Goal: Transaction & Acquisition: Purchase product/service

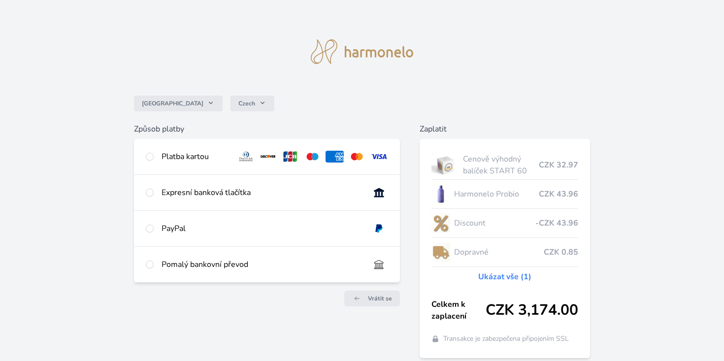
click at [189, 157] on div "Platba kartou" at bounding box center [195, 157] width 68 height 12
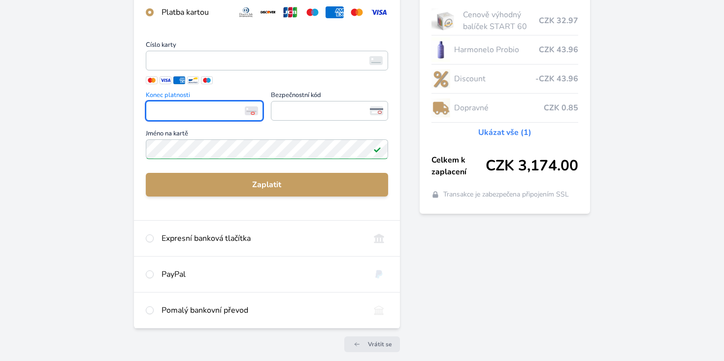
scroll to position [145, 0]
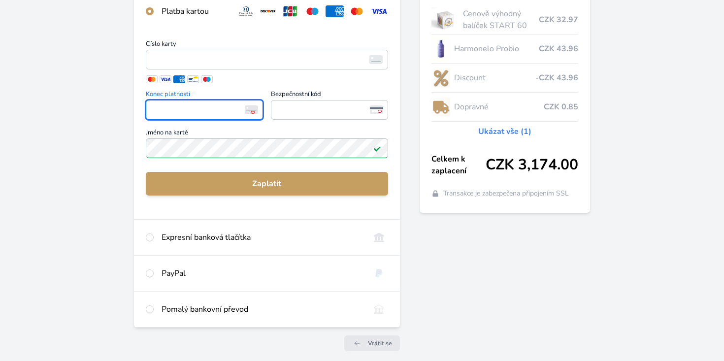
click at [213, 238] on div "Expresní banková tlačítka" at bounding box center [261, 237] width 200 height 12
radio input "false"
radio input "true"
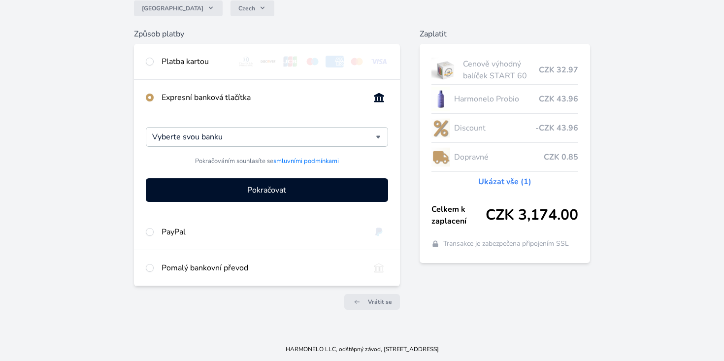
scroll to position [95, 0]
click at [280, 130] on div "Vyberte svou banku" at bounding box center [267, 137] width 242 height 20
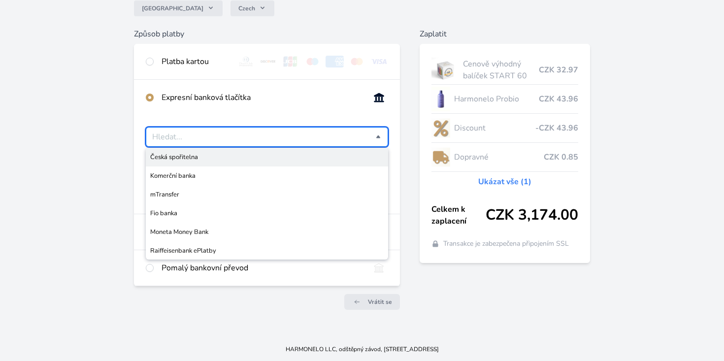
click at [230, 158] on span "Česká spořitelna" at bounding box center [266, 157] width 233 height 10
type input "Česká spořitelna"
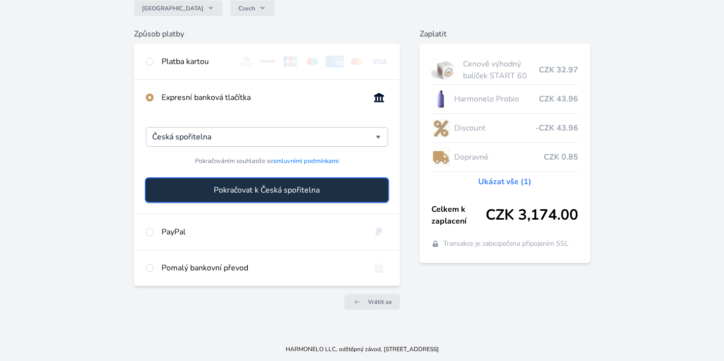
click at [245, 186] on span "Pokračovat k Česká spořitelna" at bounding box center [267, 190] width 106 height 12
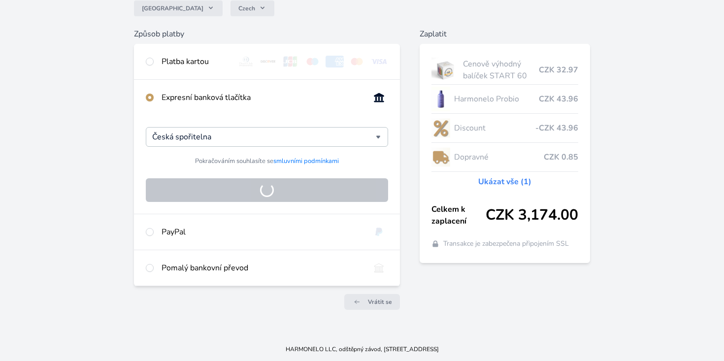
scroll to position [40, 0]
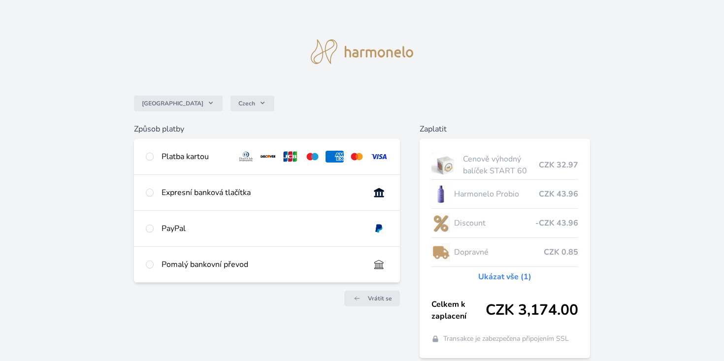
scroll to position [40, 0]
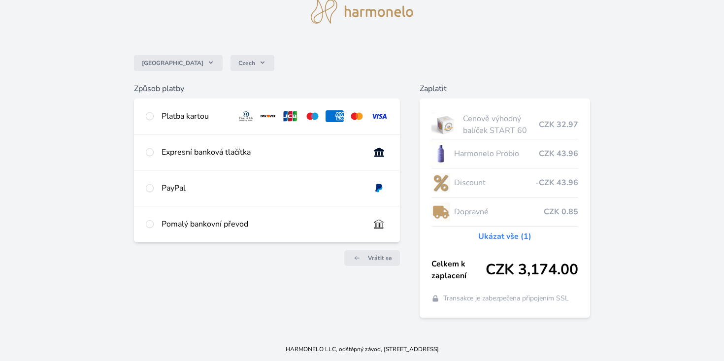
click at [283, 295] on div "Způsob platby Platba kartou Číslo karty <p>Your browser does not support iframe…" at bounding box center [267, 200] width 266 height 235
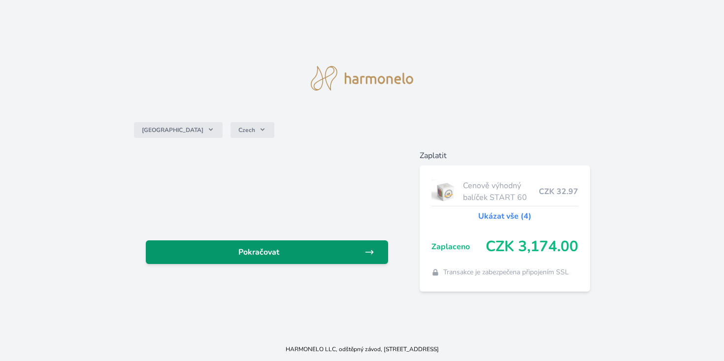
click at [327, 252] on span "Pokračovat" at bounding box center [259, 252] width 211 height 12
